Goal: Task Accomplishment & Management: Manage account settings

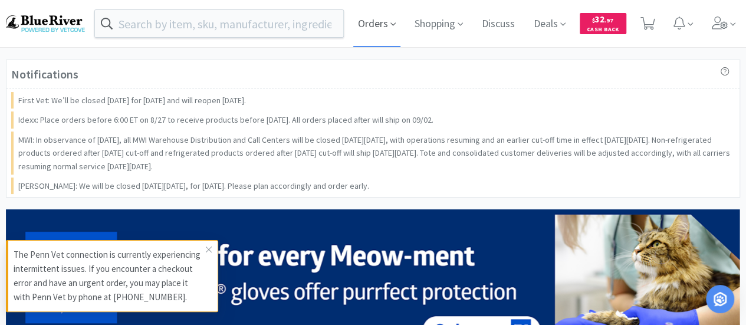
click at [377, 20] on span "Orders" at bounding box center [376, 23] width 47 height 47
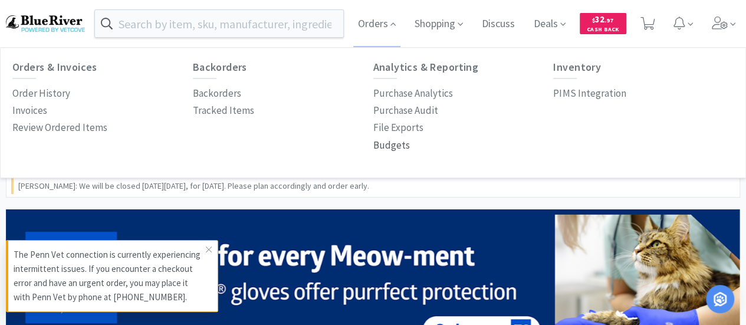
click at [387, 144] on p "Budgets" at bounding box center [391, 145] width 37 height 16
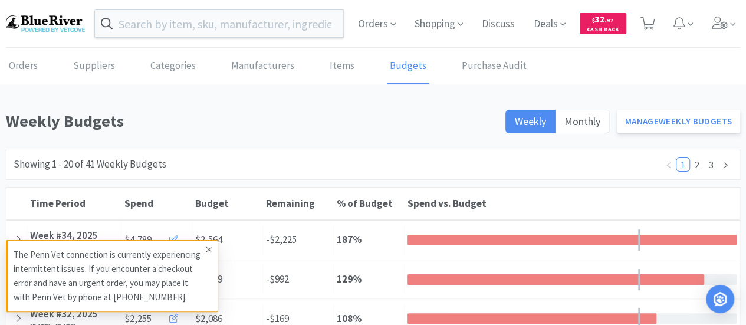
click at [206, 249] on icon at bounding box center [208, 249] width 7 height 9
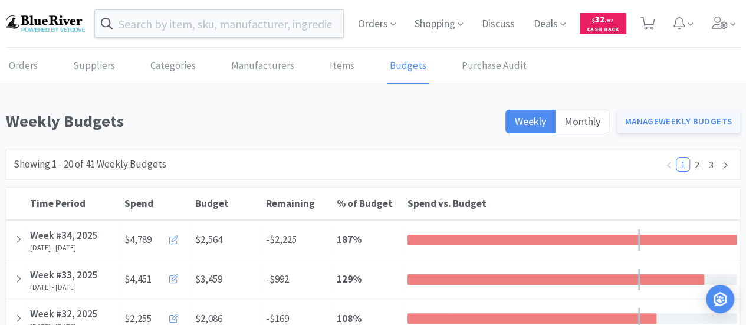
click at [664, 128] on link "Manage Weekly Budgets" at bounding box center [679, 122] width 124 height 24
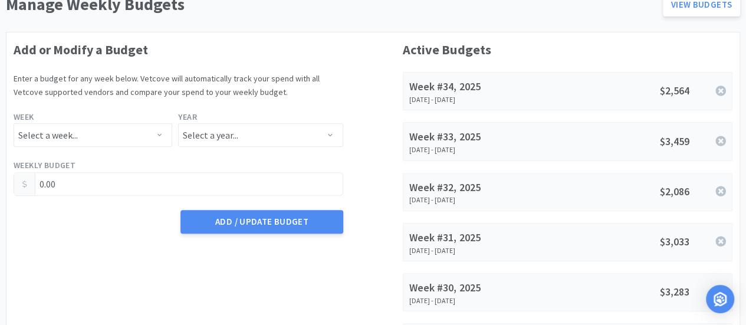
scroll to position [118, 0]
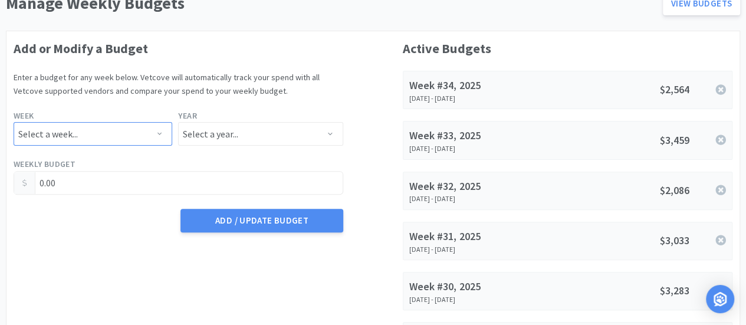
click at [90, 137] on select "Select a week... Week 1 ([DATE] - [DATE]) Week 2 ([DATE] - [DATE]) Week 3 ([DAT…" at bounding box center [93, 134] width 159 height 24
select select "35"
click at [14, 122] on select "Select a week... Week 1 ([DATE] - [DATE]) Week 2 ([DATE] - [DATE]) Week 3 ([DAT…" at bounding box center [93, 134] width 159 height 24
click at [226, 130] on select "Select a year... 2023 2024 2025 2026 2027 2028 2029 2030 2031 2032 2033 2034" at bounding box center [260, 134] width 165 height 24
select select "2025"
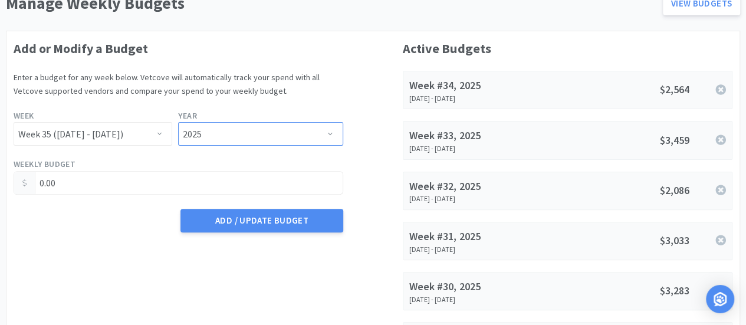
click at [178, 122] on select "Select a year... 2023 2024 2025 2026 2027 2028 2029 2030 2031 2032 2033 2034" at bounding box center [260, 134] width 165 height 24
drag, startPoint x: 99, startPoint y: 187, endPoint x: 0, endPoint y: 190, distance: 99.1
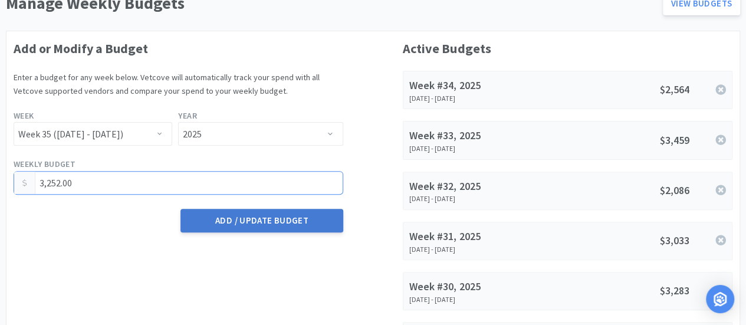
type input "3,252.00"
click at [257, 211] on button "Add / Update Budget" at bounding box center [261, 221] width 162 height 24
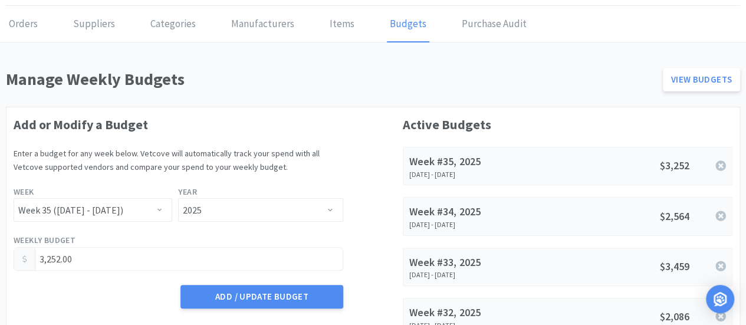
scroll to position [0, 0]
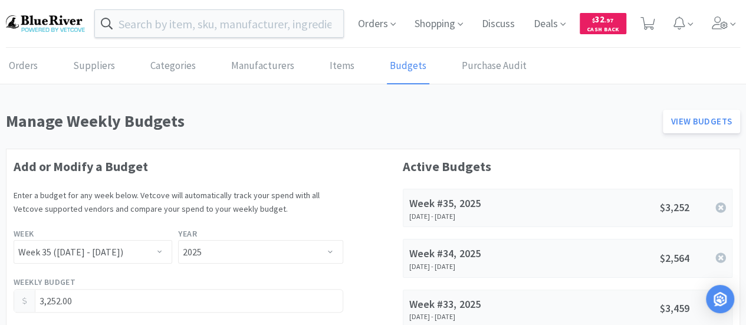
drag, startPoint x: 41, startPoint y: 29, endPoint x: 50, endPoint y: 24, distance: 9.8
click at [41, 29] on img at bounding box center [45, 23] width 79 height 16
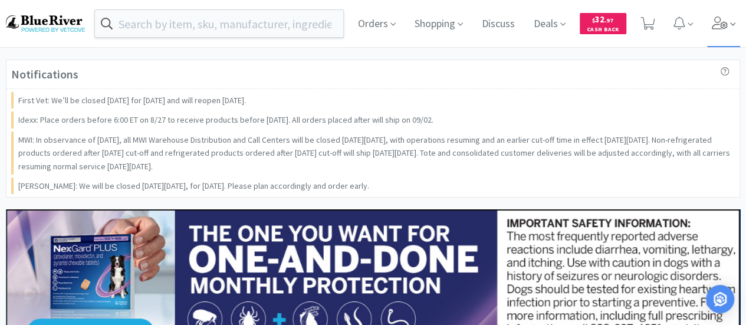
click at [720, 29] on icon at bounding box center [720, 23] width 16 height 13
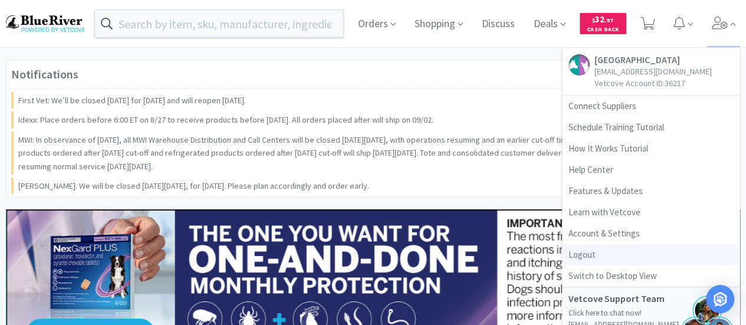
click at [596, 257] on link "Logout" at bounding box center [651, 254] width 177 height 21
